Goal: Find specific page/section: Find specific page/section

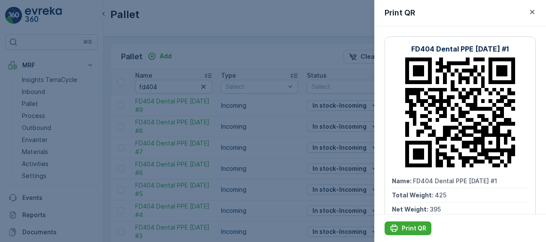
scroll to position [94, 0]
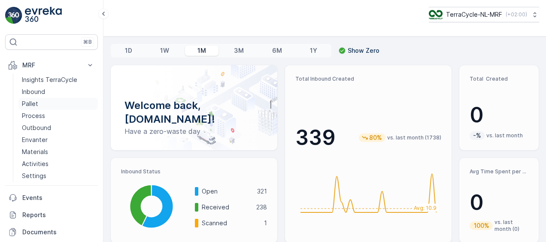
click at [33, 104] on p "Pallet" at bounding box center [30, 104] width 16 height 9
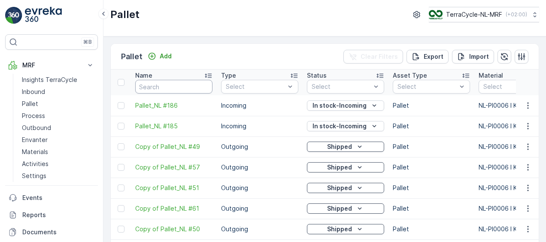
click at [176, 84] on input "text" at bounding box center [173, 87] width 77 height 14
type input "f"
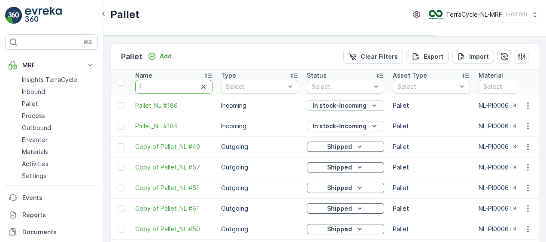
click at [176, 84] on input "f" at bounding box center [173, 87] width 77 height 14
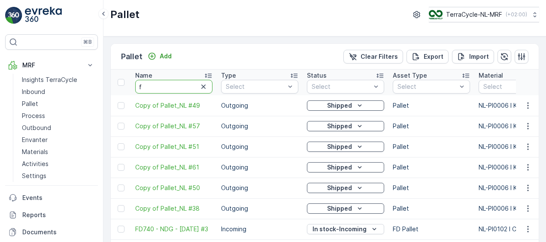
click at [176, 84] on input "f" at bounding box center [173, 87] width 77 height 14
type input "fd"
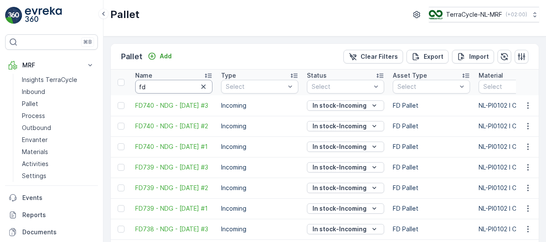
click at [176, 84] on input "fd" at bounding box center [173, 87] width 77 height 14
type input "fd4"
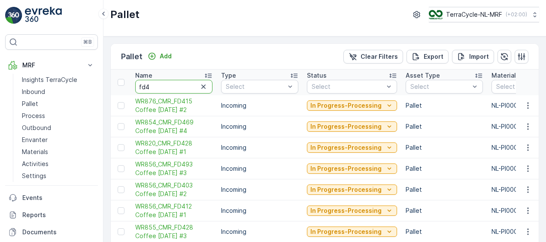
click at [176, 84] on input "fd4" at bounding box center [173, 87] width 77 height 14
type input "fd40"
click at [176, 84] on input "fd40" at bounding box center [173, 87] width 77 height 14
type input "fd404"
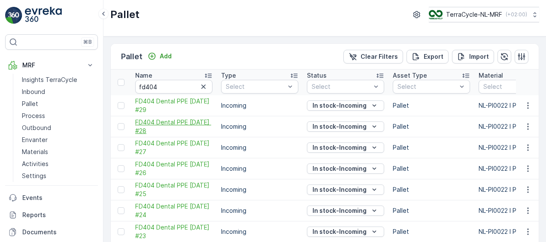
scroll to position [97, 0]
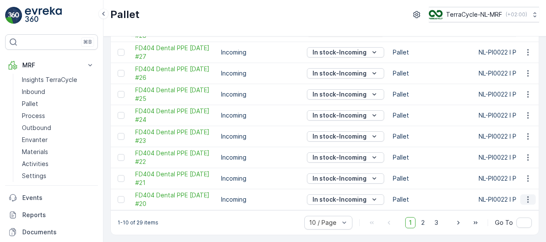
click at [527, 197] on icon "button" at bounding box center [527, 200] width 1 height 6
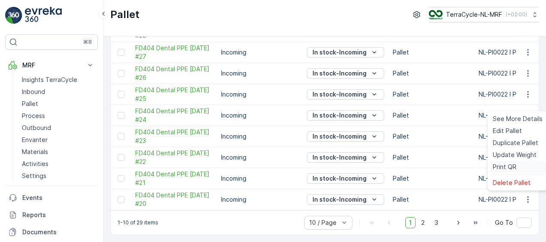
click at [515, 167] on span "Print QR" at bounding box center [505, 167] width 24 height 9
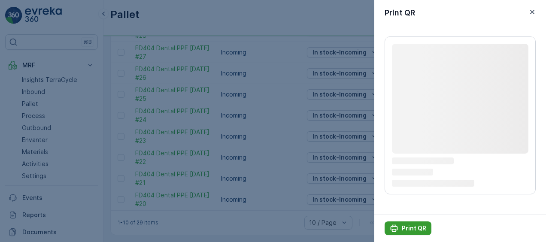
click at [410, 227] on p "Print QR" at bounding box center [414, 228] width 24 height 9
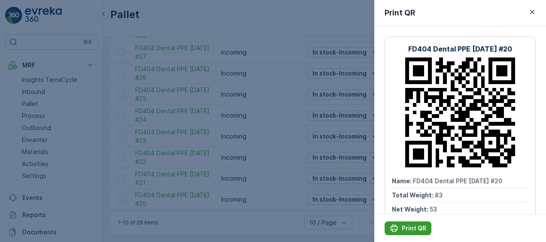
scroll to position [0, 0]
